Goal: Task Accomplishment & Management: Use online tool/utility

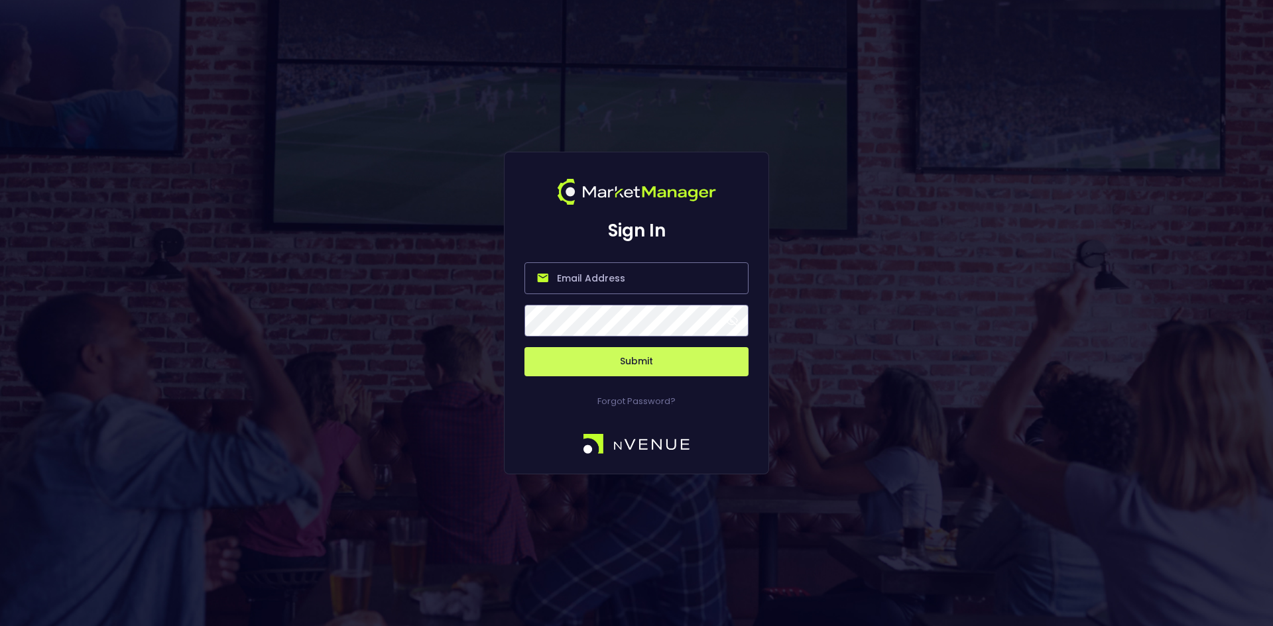
click at [573, 279] on input "email" at bounding box center [636, 279] width 224 height 32
type input "[EMAIL_ADDRESS][DOMAIN_NAME]"
click at [646, 369] on button "Submit" at bounding box center [636, 361] width 224 height 29
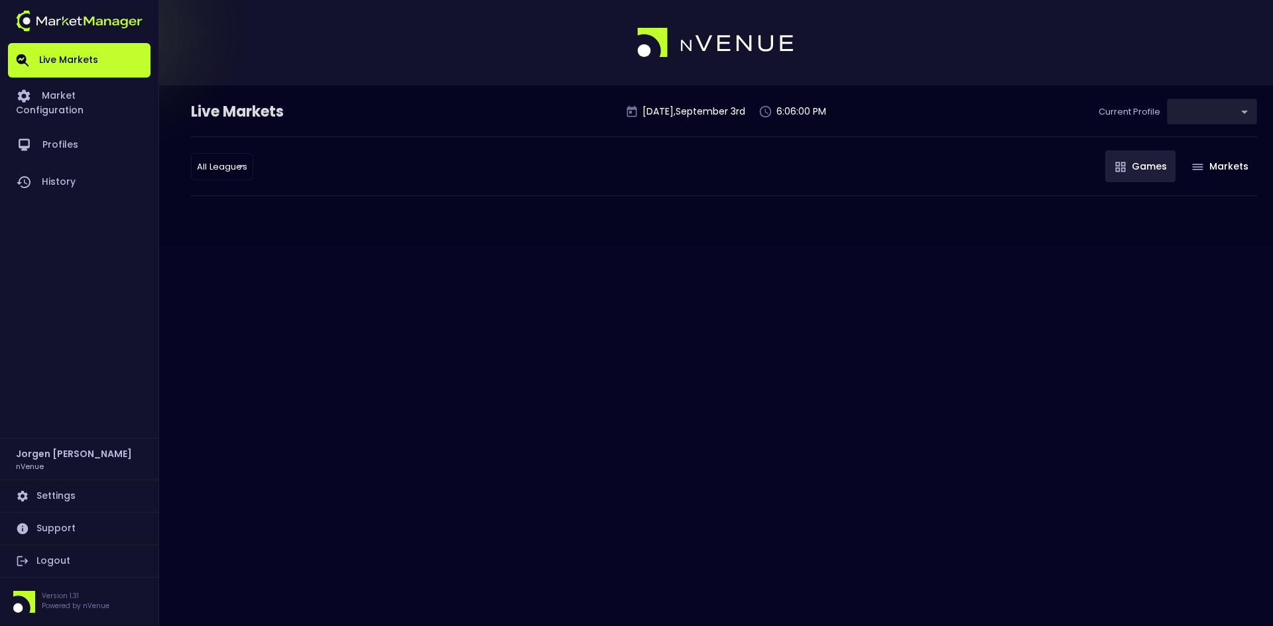
type input "d66ee90f-df8e-430e-a05c-aaf70ad95ad9"
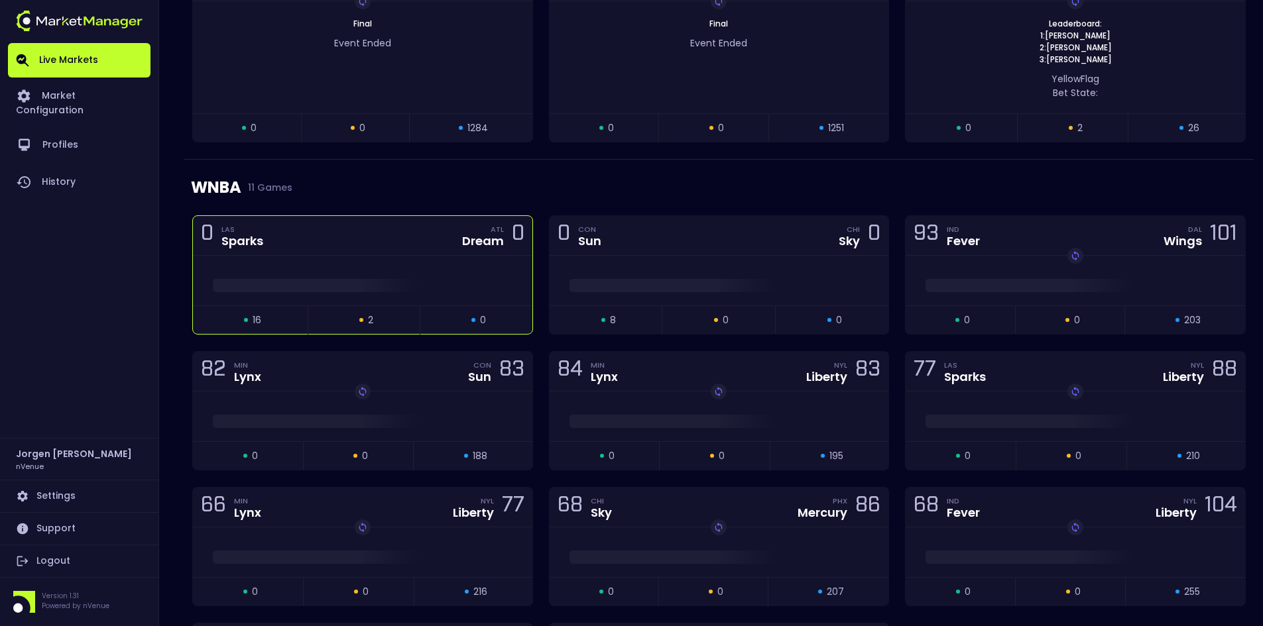
scroll to position [795, 0]
click at [394, 263] on div at bounding box center [362, 280] width 339 height 50
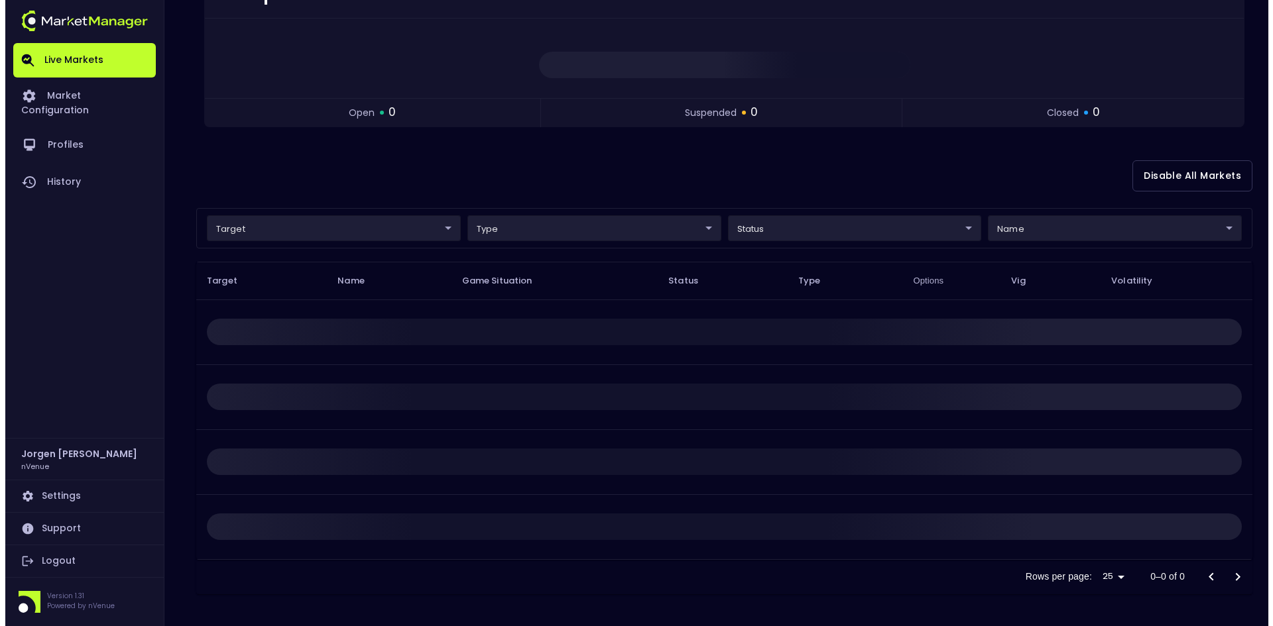
scroll to position [0, 0]
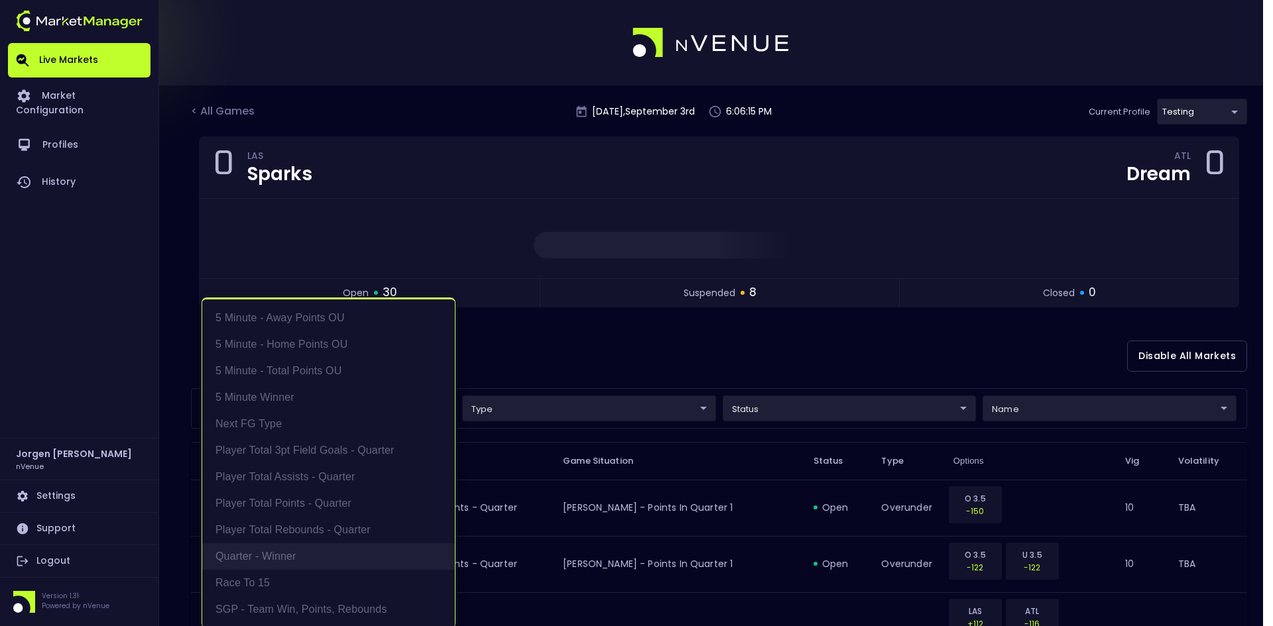
click at [264, 556] on li "Quarter - Winner" at bounding box center [328, 557] width 253 height 27
type input "Quarter - Winner"
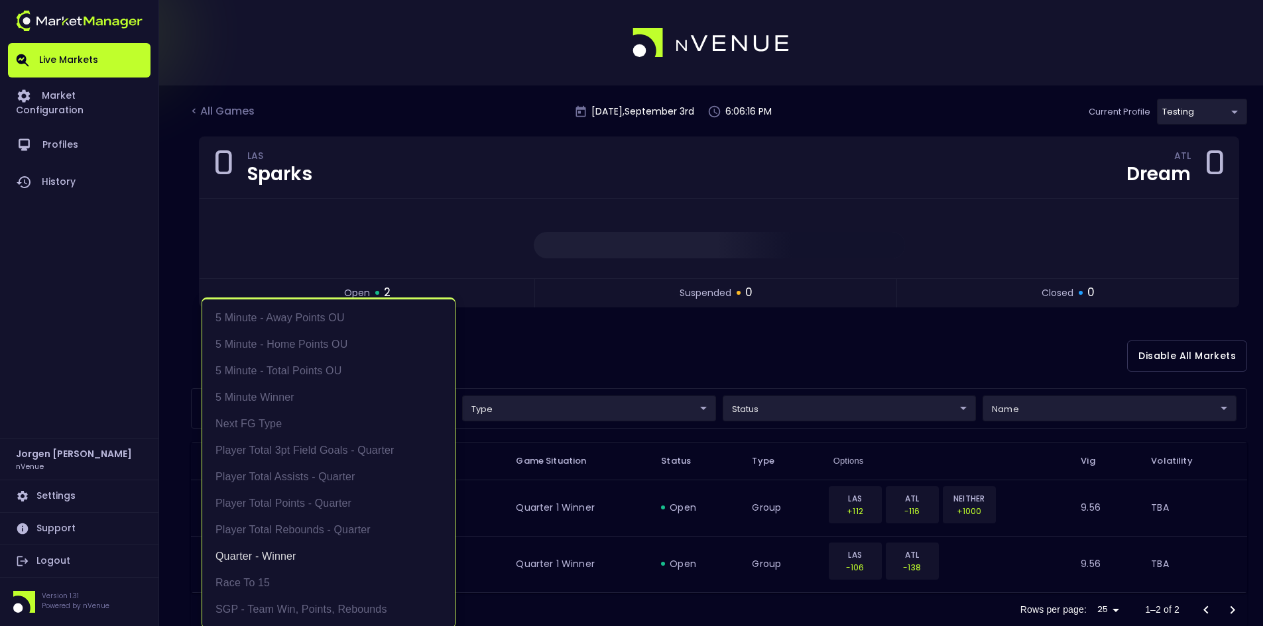
click at [715, 335] on div at bounding box center [636, 313] width 1273 height 626
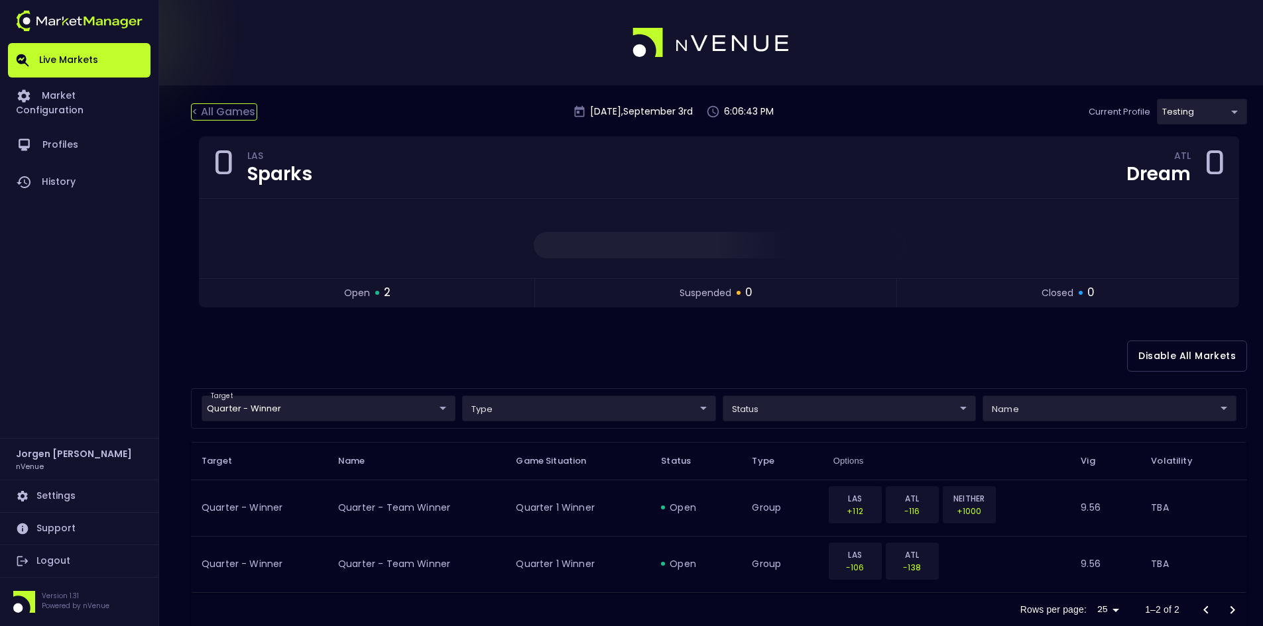
click at [229, 113] on div "< All Games" at bounding box center [224, 111] width 66 height 17
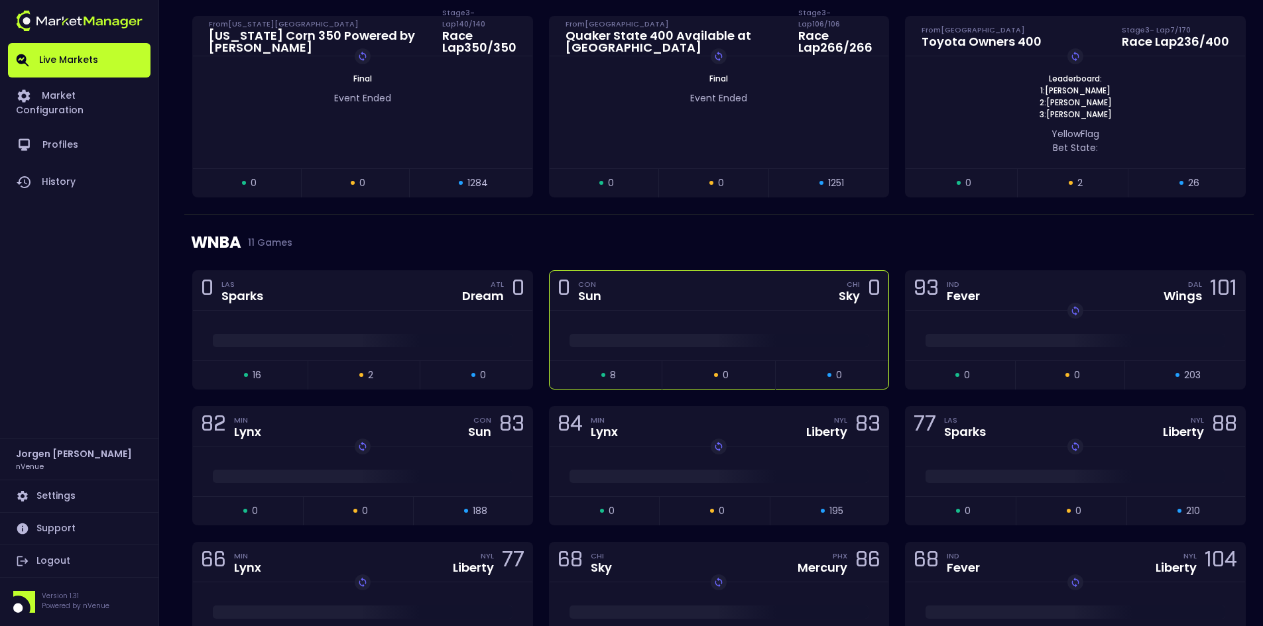
scroll to position [795, 0]
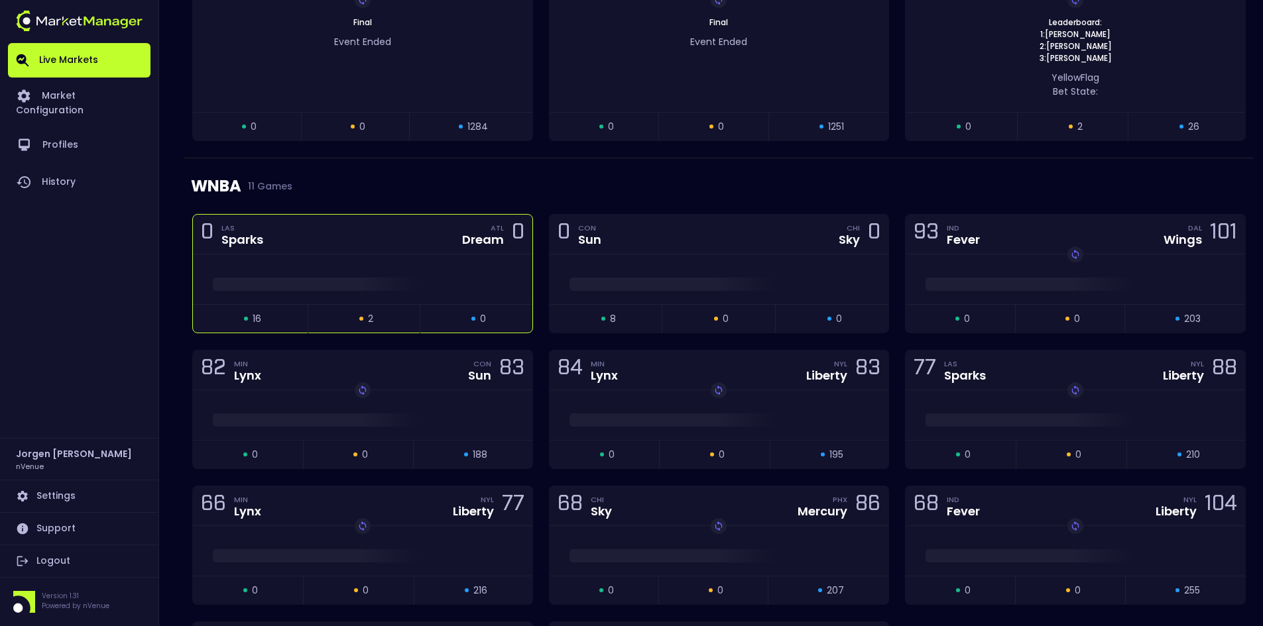
click at [364, 276] on div at bounding box center [362, 281] width 339 height 20
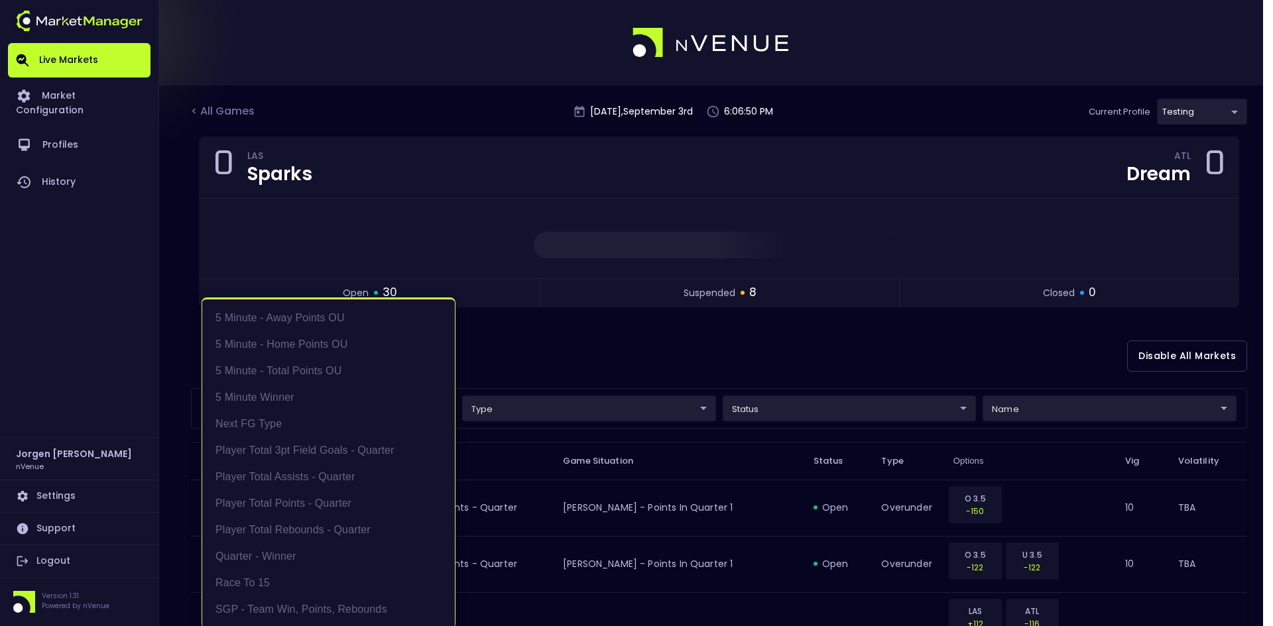
click at [270, 505] on li "Player Total Points - Quarter" at bounding box center [328, 504] width 253 height 27
type input "Player Total Points - Quarter"
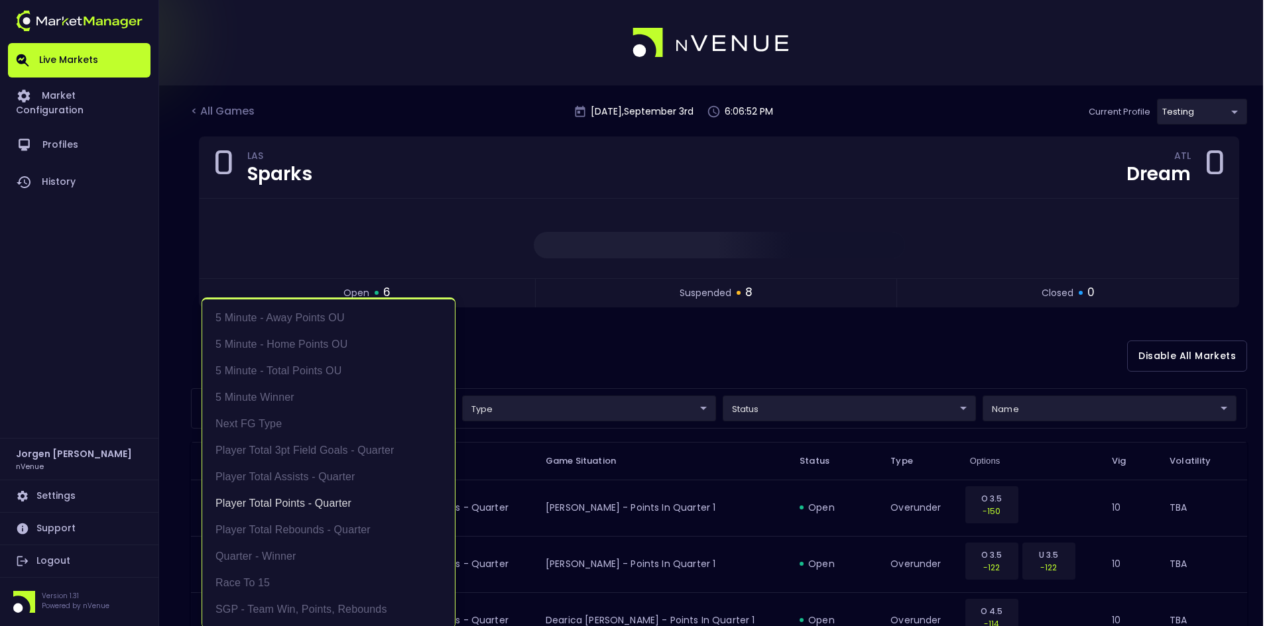
click at [675, 348] on div at bounding box center [636, 313] width 1273 height 626
